Goal: Information Seeking & Learning: Learn about a topic

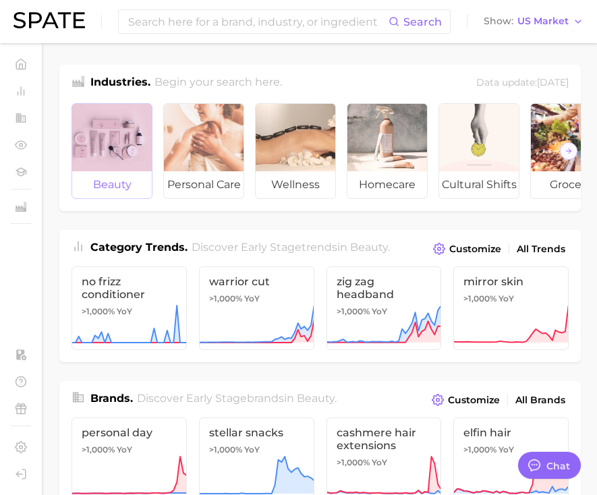
click at [106, 140] on div at bounding box center [112, 137] width 80 height 67
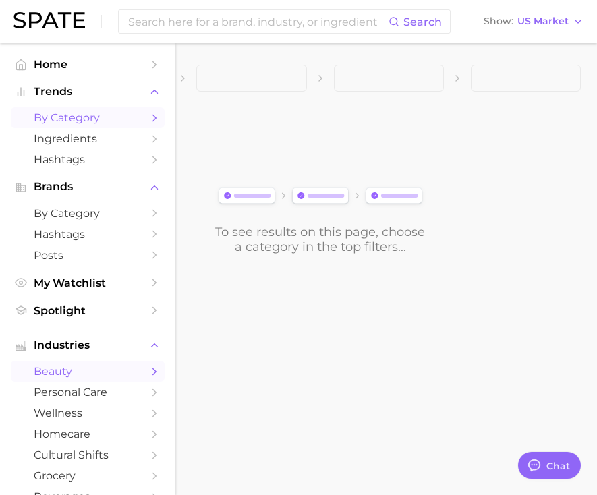
click at [62, 116] on span "by Category" at bounding box center [88, 117] width 108 height 13
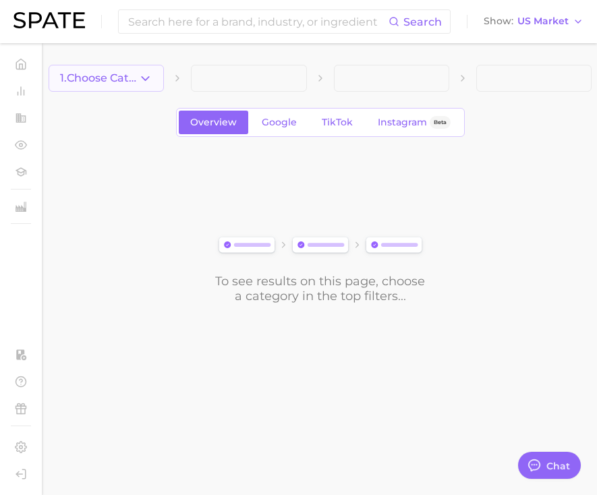
click at [109, 75] on span "1. Choose Category" at bounding box center [99, 78] width 78 height 12
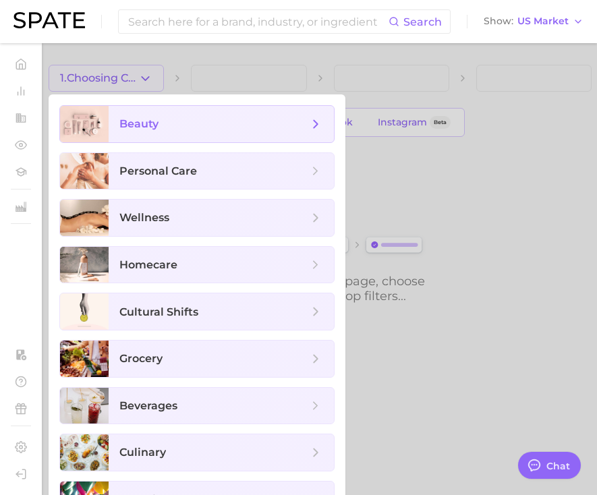
click at [120, 119] on span "beauty" at bounding box center [138, 123] width 39 height 13
